Goal: Information Seeking & Learning: Understand process/instructions

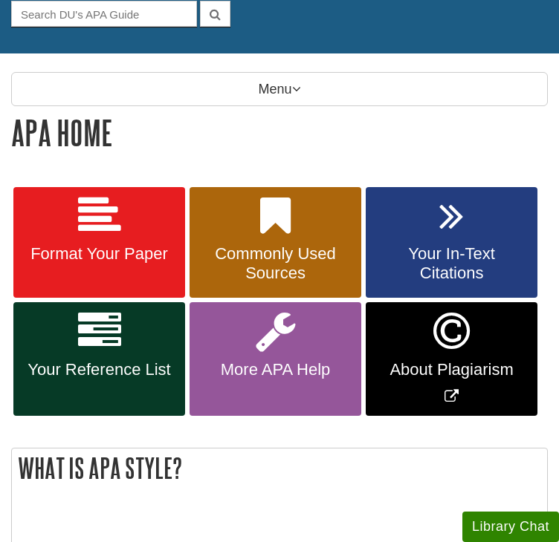
scroll to position [156, 0]
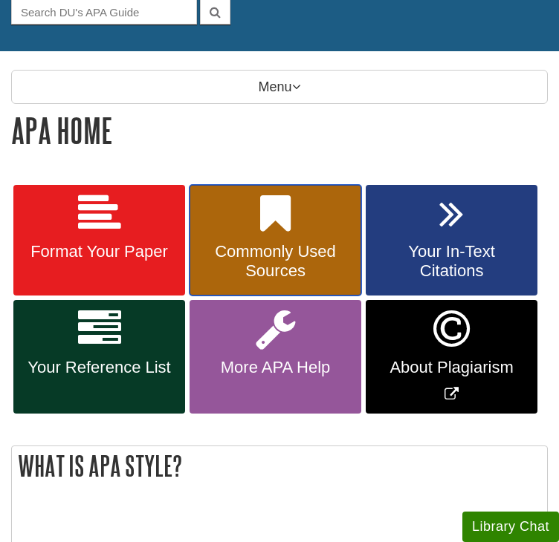
click at [262, 242] on span "Commonly Used Sources" at bounding box center [275, 261] width 149 height 39
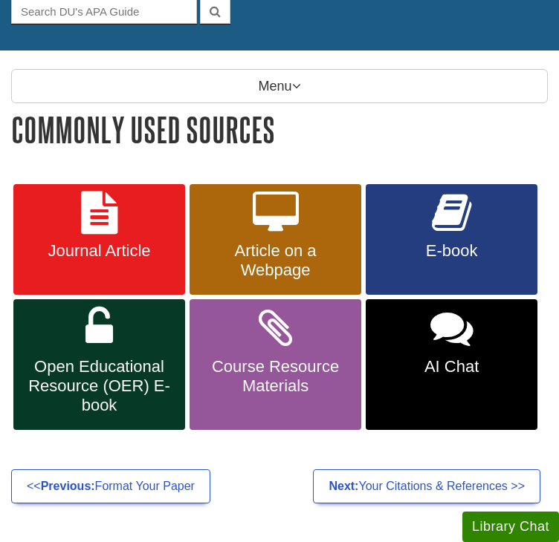
scroll to position [163, 0]
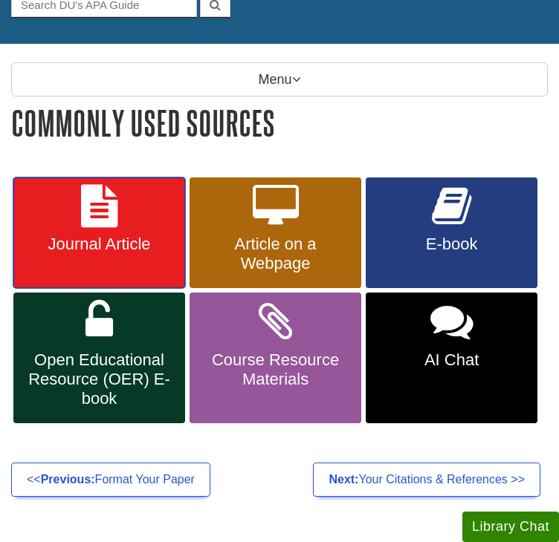
click at [93, 235] on span "Journal Article" at bounding box center [99, 244] width 149 height 19
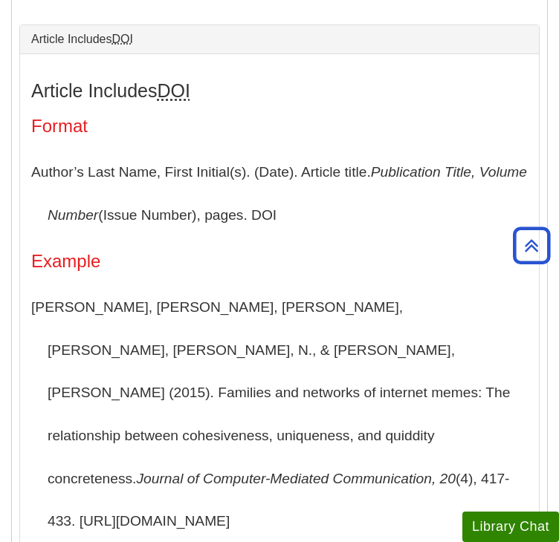
scroll to position [386, 0]
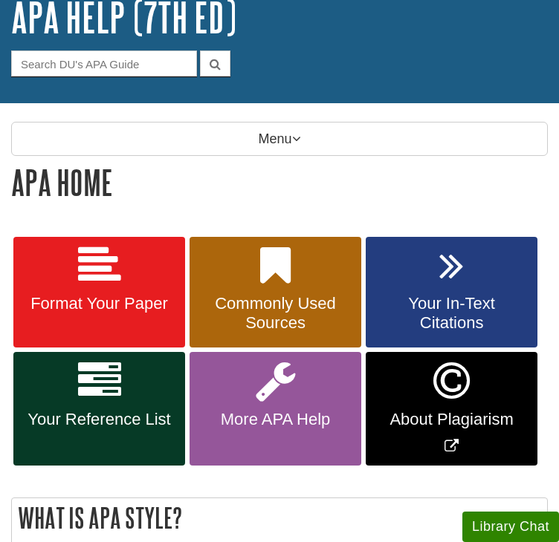
scroll to position [113, 0]
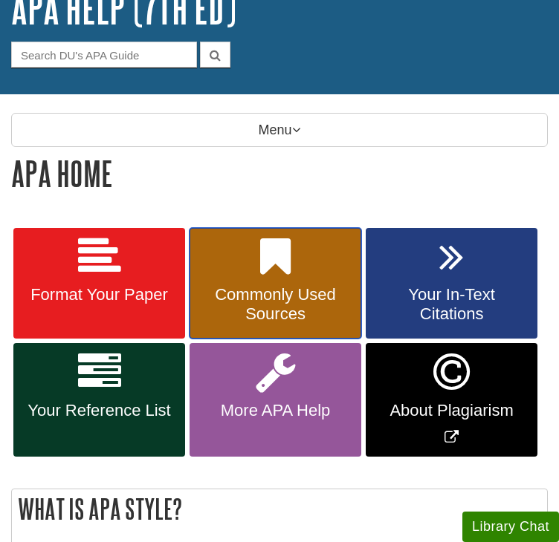
click at [254, 290] on span "Commonly Used Sources" at bounding box center [275, 304] width 149 height 39
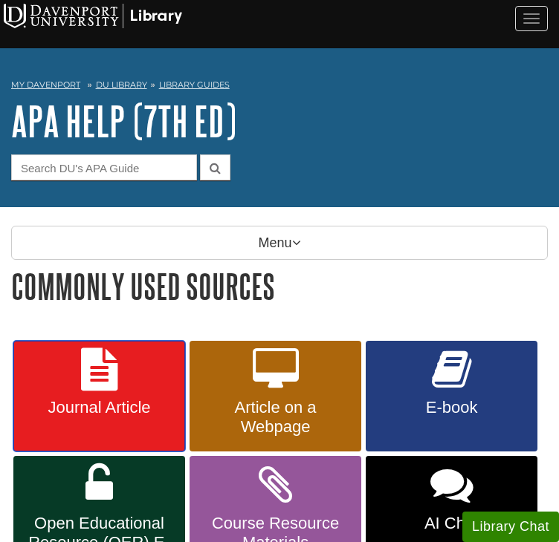
click at [116, 366] on icon at bounding box center [99, 369] width 36 height 43
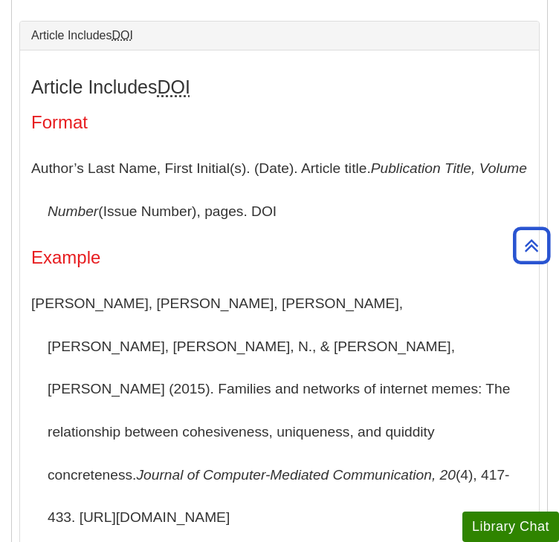
scroll to position [437, 0]
